Goal: Transaction & Acquisition: Purchase product/service

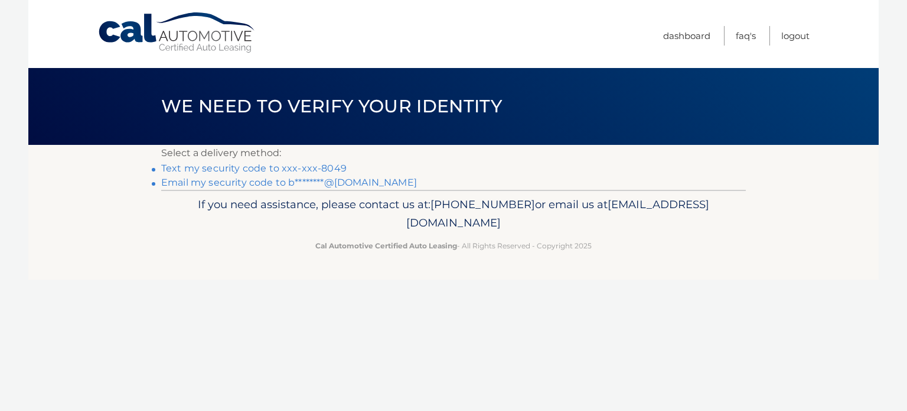
click at [245, 168] on link "Text my security code to xxx-xxx-8049" at bounding box center [254, 167] width 186 height 11
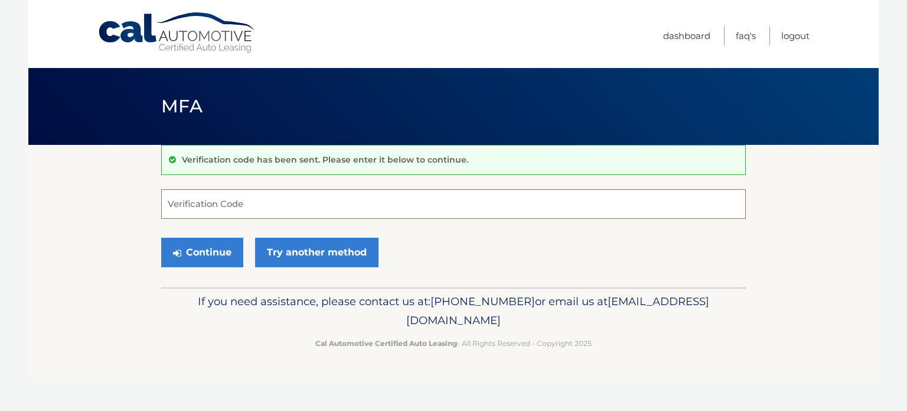
click at [240, 210] on input "Verification Code" at bounding box center [453, 204] width 585 height 30
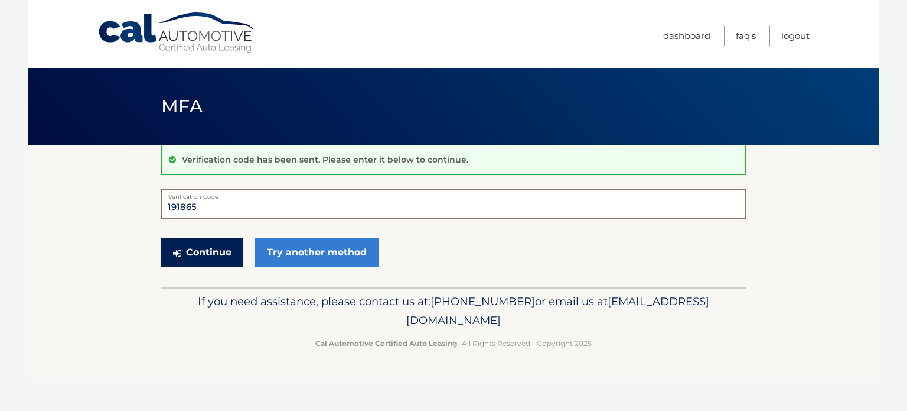
type input "191865"
click at [214, 248] on button "Continue" at bounding box center [202, 252] width 82 height 30
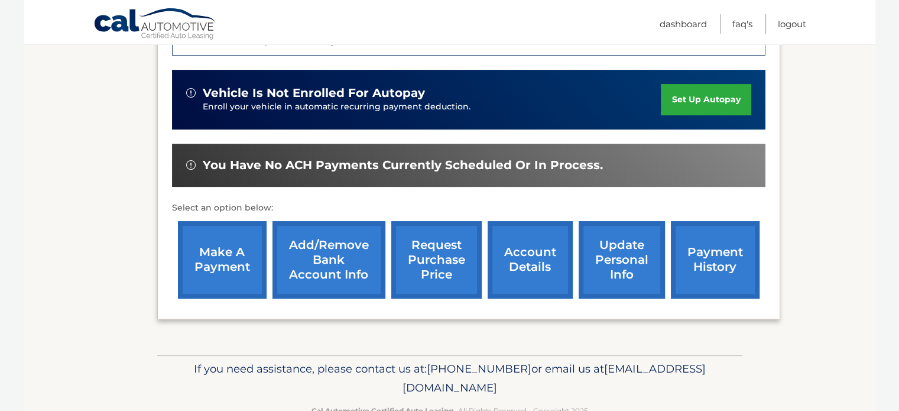
scroll to position [363, 0]
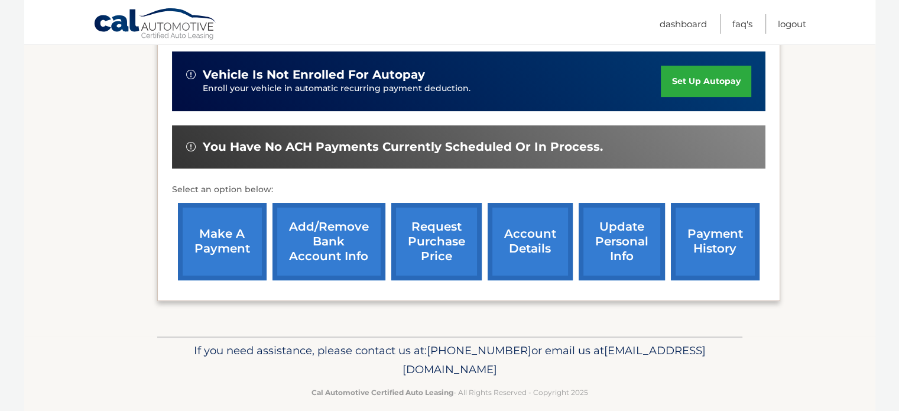
click at [228, 237] on link "make a payment" at bounding box center [222, 241] width 89 height 77
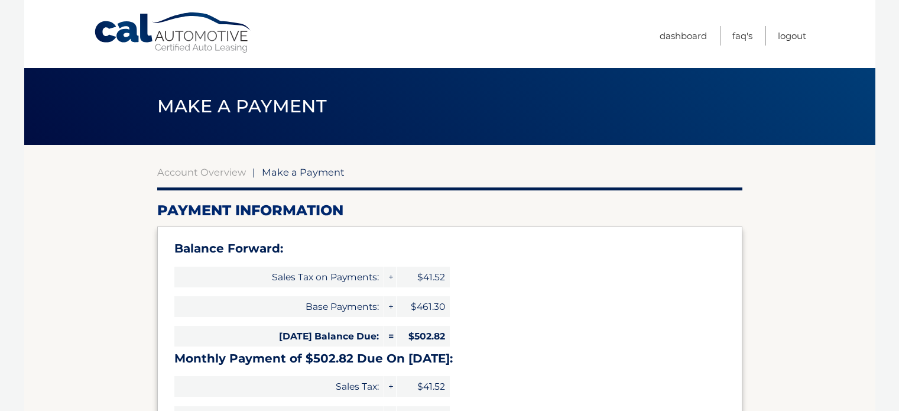
select select "YmMwNWZjNjUtMDM0Ni00MzJlLWFiMTQtZWNjYjkyZTcwMjE2"
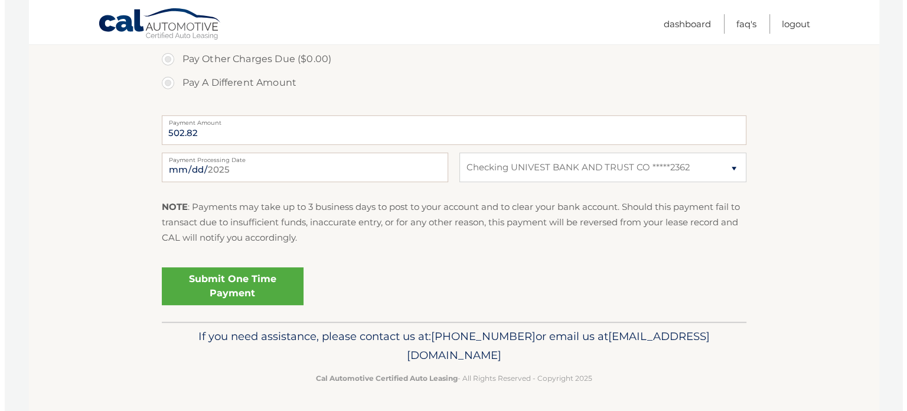
scroll to position [512, 0]
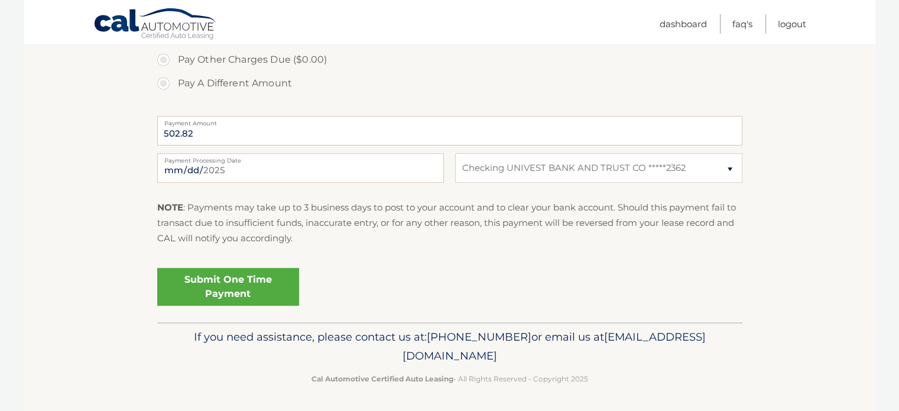
click at [236, 286] on link "Submit One Time Payment" at bounding box center [228, 287] width 142 height 38
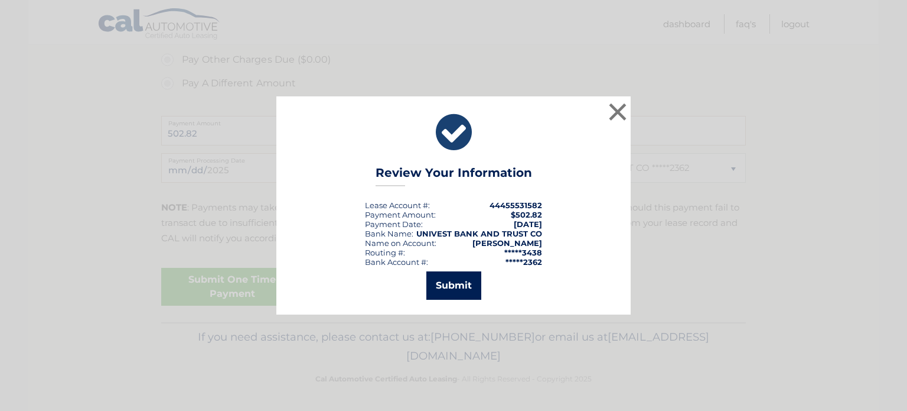
click at [454, 283] on button "Submit" at bounding box center [454, 285] width 55 height 28
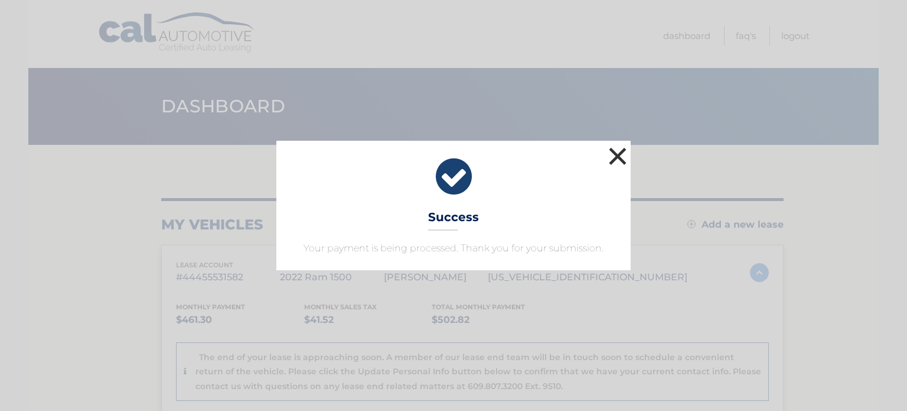
click at [619, 155] on button "×" at bounding box center [618, 156] width 24 height 24
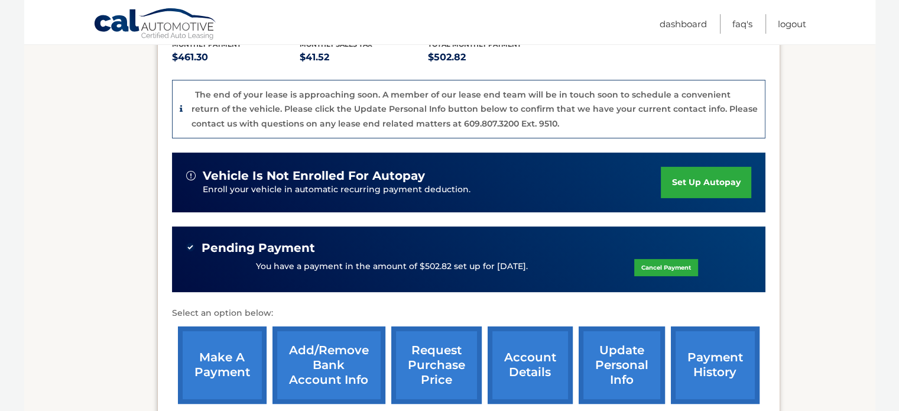
scroll to position [262, 0]
